Goal: Information Seeking & Learning: Learn about a topic

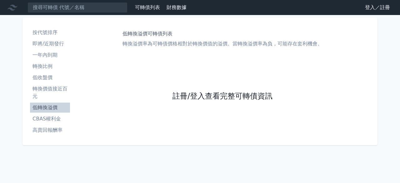
click at [202, 99] on link "註冊/登入查看完整可轉債資訊" at bounding box center [222, 96] width 100 height 10
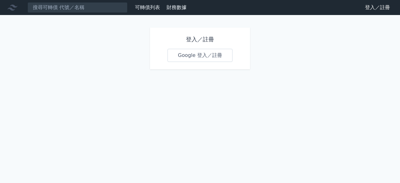
click at [208, 57] on link "Google 登入／註冊" at bounding box center [199, 55] width 65 height 13
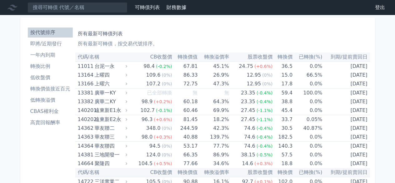
click at [53, 101] on li "低轉換溢價" at bounding box center [50, 99] width 45 height 7
